Goal: Task Accomplishment & Management: Use online tool/utility

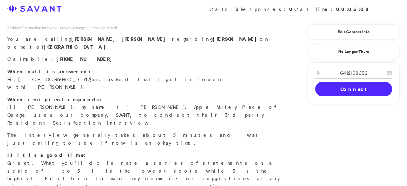
click at [346, 89] on link "Connect" at bounding box center [354, 89] width 77 height 15
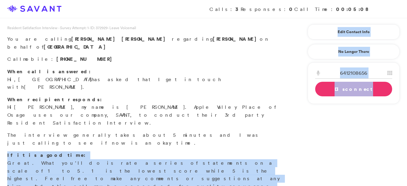
drag, startPoint x: 400, startPoint y: 86, endPoint x: 410, endPoint y: 109, distance: 25.1
click at [307, 31] on div "Edit Contact Info Recipient Id ****** Primary Contact Responsible Party Residen…" at bounding box center [353, 63] width 97 height 90
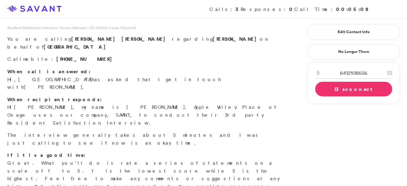
click at [346, 86] on link "Disconnect" at bounding box center [354, 89] width 77 height 15
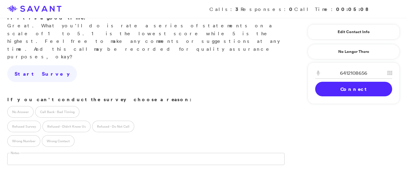
scroll to position [141, 0]
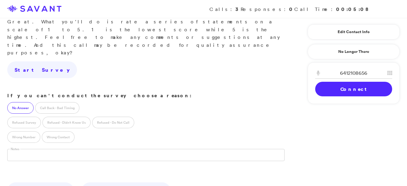
click at [17, 102] on label "No Answer" at bounding box center [20, 108] width 26 height 12
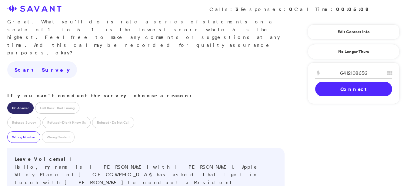
click at [29, 131] on label "Wrong Number" at bounding box center [23, 137] width 33 height 12
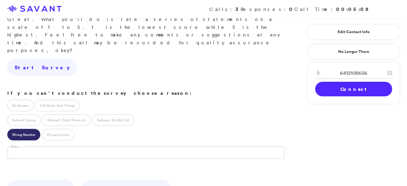
scroll to position [178, 0]
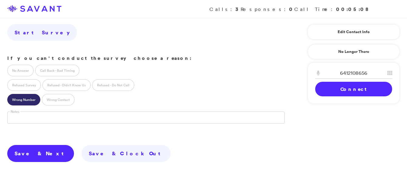
click at [24, 145] on link "Save & Next" at bounding box center [40, 153] width 67 height 17
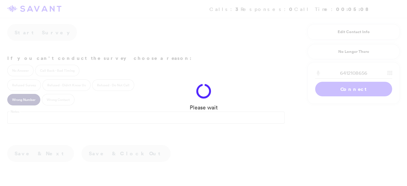
click at [24, 103] on div "Please wait" at bounding box center [203, 93] width 407 height 186
